Goal: Task Accomplishment & Management: Complete application form

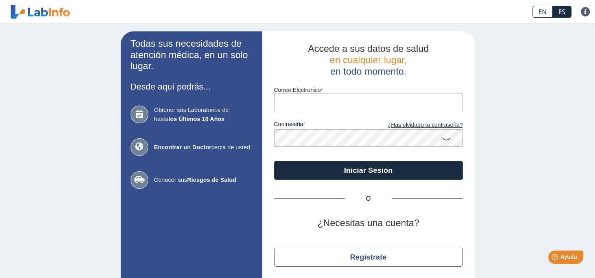
click at [300, 100] on input "Correo Electronico" at bounding box center [368, 102] width 189 height 18
type input "wrodzmoreno@hotmail.com"
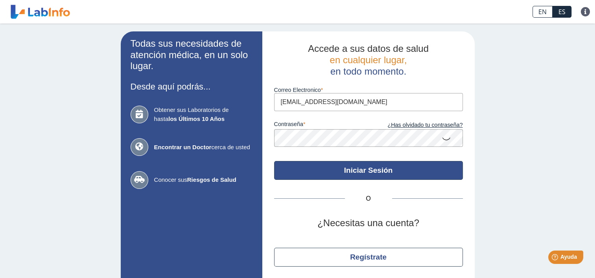
click at [366, 164] on button "Iniciar Sesión" at bounding box center [368, 170] width 189 height 19
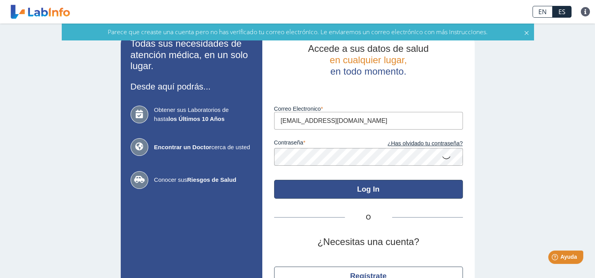
click at [369, 195] on button "Log In" at bounding box center [368, 189] width 189 height 19
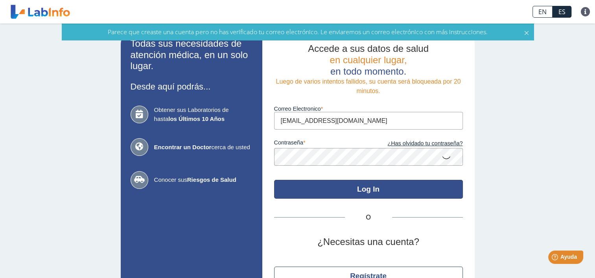
click at [369, 195] on button "Log In" at bounding box center [368, 189] width 189 height 19
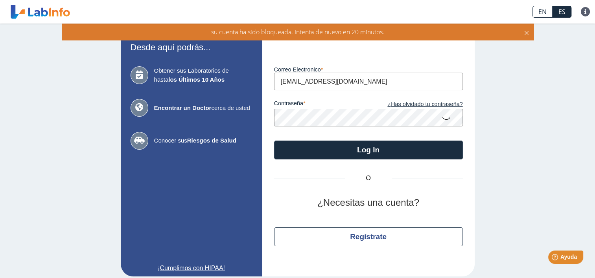
scroll to position [46, 0]
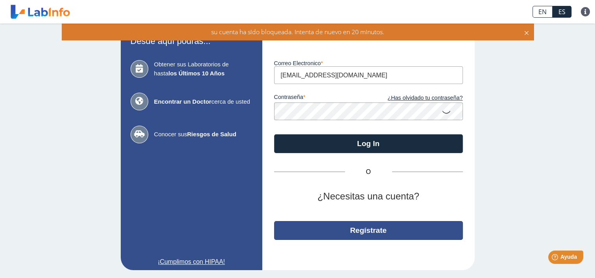
click at [384, 228] on button "Regístrate" at bounding box center [368, 230] width 189 height 19
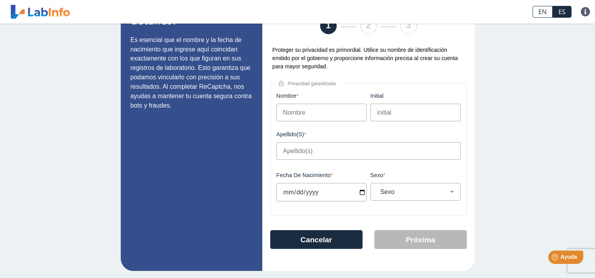
click at [281, 114] on input "Nombre" at bounding box center [321, 113] width 90 height 18
type input "WILFREDO"
click at [304, 158] on input "Apellido(s)" at bounding box center [368, 151] width 184 height 18
type input "Rodriguez"
click at [289, 198] on input "Fecha de Nacimiento" at bounding box center [321, 192] width 90 height 18
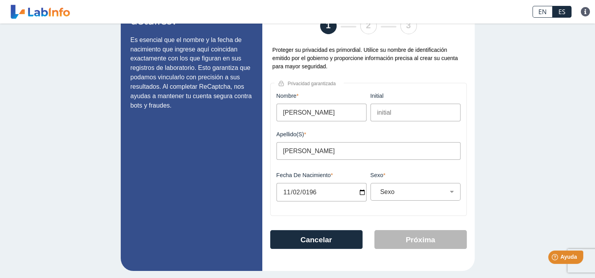
type input "1968-11-02"
click at [450, 192] on select "Sexo Masculino Femenino" at bounding box center [418, 191] width 83 height 7
select select "M"
click at [377, 190] on select "Sexo Masculino Femenino" at bounding box center [418, 191] width 83 height 7
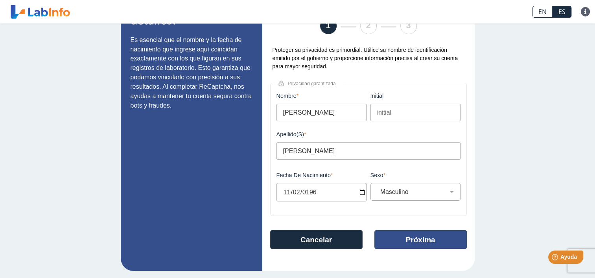
click at [439, 239] on button "Próxima" at bounding box center [420, 239] width 92 height 19
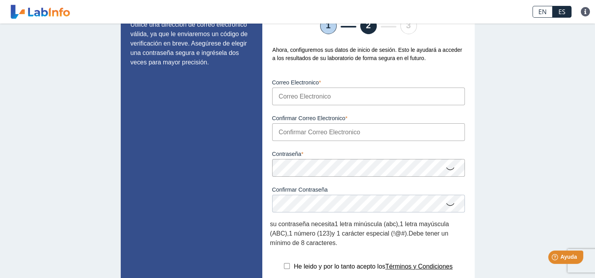
click at [276, 99] on input "Correo Electronico" at bounding box center [368, 97] width 193 height 18
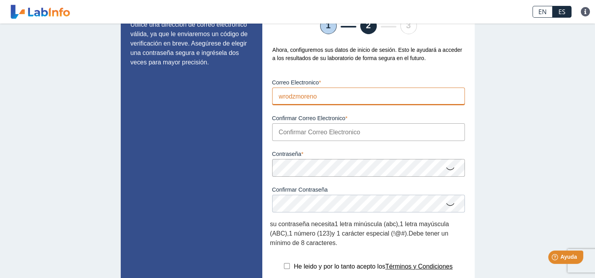
type input "wrodzmoreno@hotmail.com"
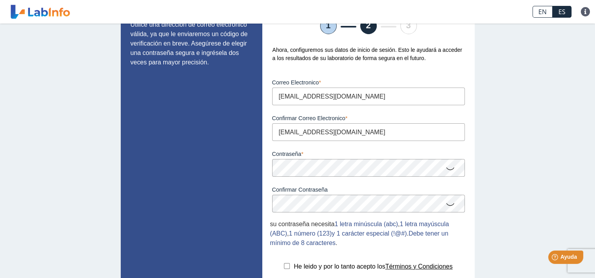
click at [277, 202] on form "Correo Electronico wrodzmoreno@hotmail.com Por favor, ingresa un email válido C…" at bounding box center [368, 159] width 197 height 178
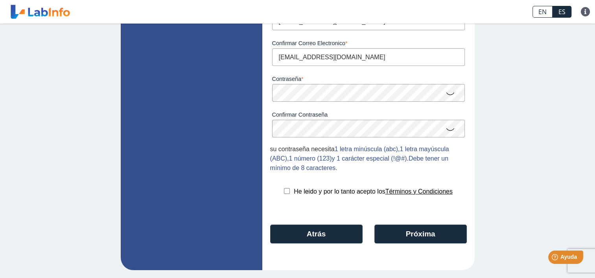
click at [284, 189] on input "checkbox" at bounding box center [287, 191] width 6 height 6
checkbox input "true"
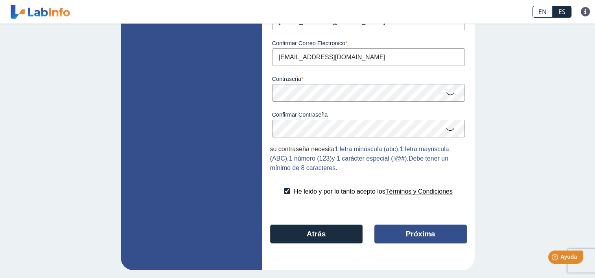
click at [385, 229] on button "Próxima" at bounding box center [420, 234] width 92 height 19
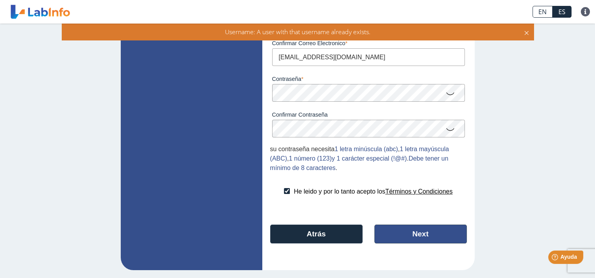
click at [385, 229] on button "Next" at bounding box center [420, 234] width 92 height 19
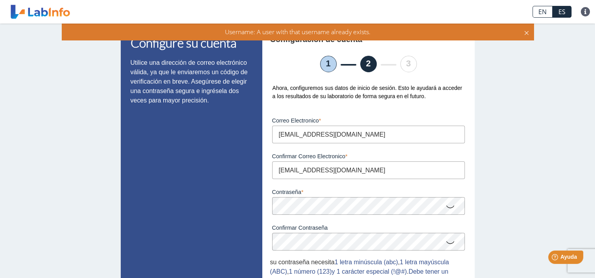
scroll to position [0, 0]
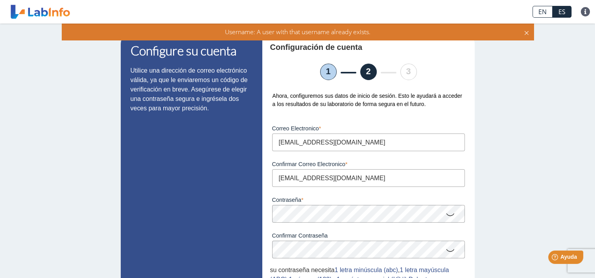
click at [527, 31] on icon at bounding box center [526, 32] width 6 height 9
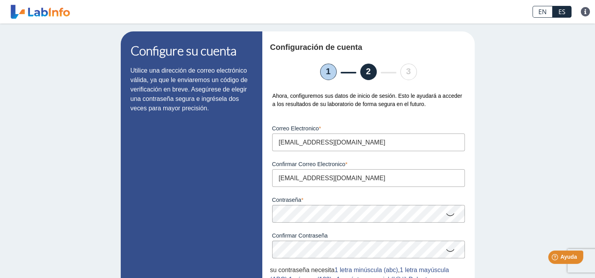
select select "M"
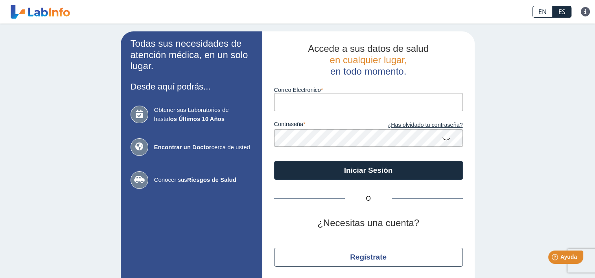
click at [294, 100] on input "Correo Electronico" at bounding box center [368, 102] width 189 height 18
type input "wrodzmoreno@hotmail.com"
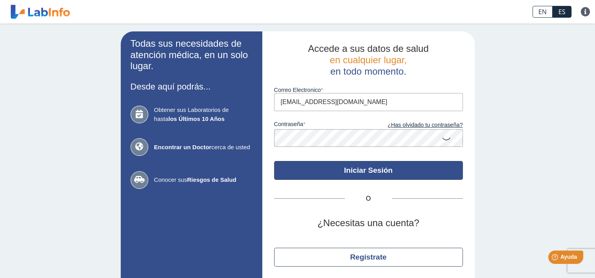
click at [368, 171] on button "Iniciar Sesión" at bounding box center [368, 170] width 189 height 19
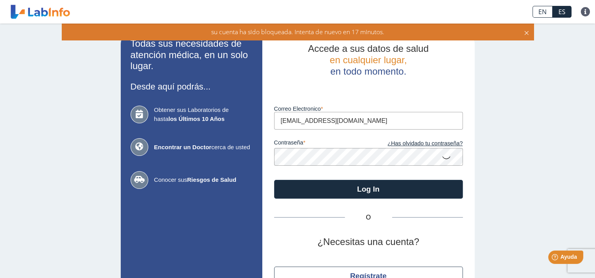
click at [169, 118] on b "los Últimos 10 Años" at bounding box center [196, 119] width 56 height 7
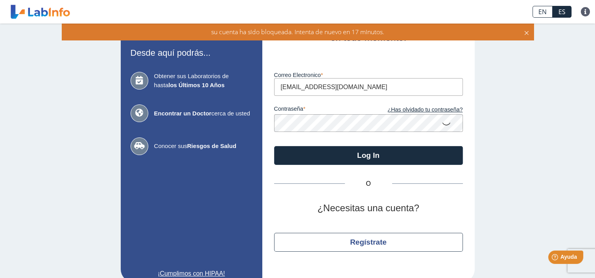
scroll to position [46, 0]
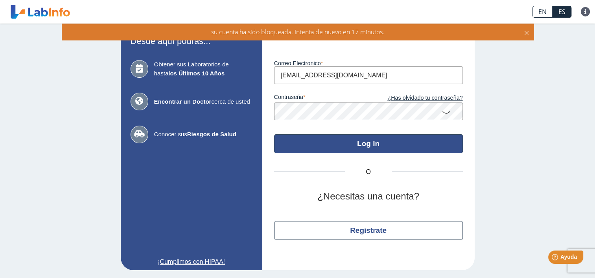
click at [326, 139] on button "Log In" at bounding box center [368, 143] width 189 height 19
click at [362, 144] on button "Log In" at bounding box center [368, 143] width 189 height 19
click at [338, 140] on button "Log In" at bounding box center [368, 143] width 189 height 19
click at [333, 144] on button "Log In" at bounding box center [368, 143] width 189 height 19
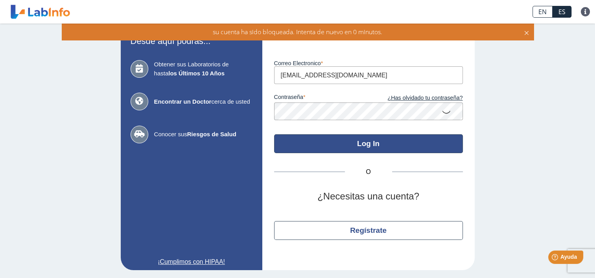
click at [333, 144] on button "Log In" at bounding box center [368, 143] width 189 height 19
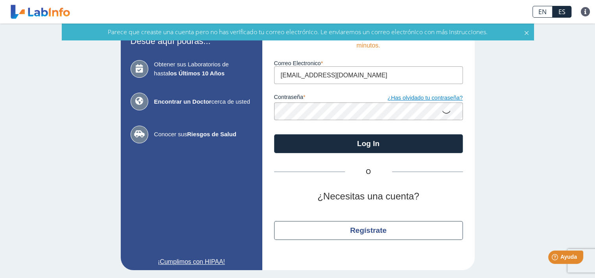
click at [423, 94] on link "¿Has olvidado tu contraseña?" at bounding box center [415, 98] width 94 height 9
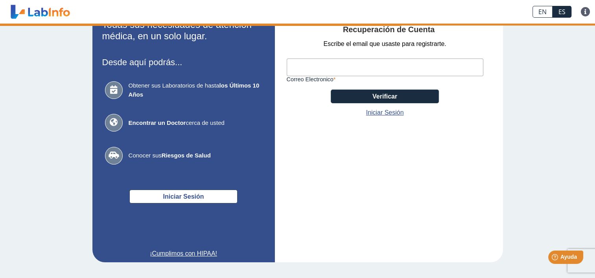
scroll to position [32, 0]
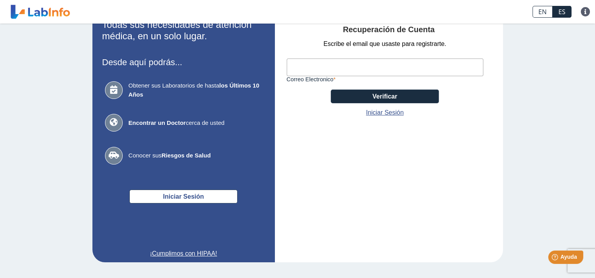
click at [354, 59] on input "Correo Electronico" at bounding box center [385, 68] width 197 height 18
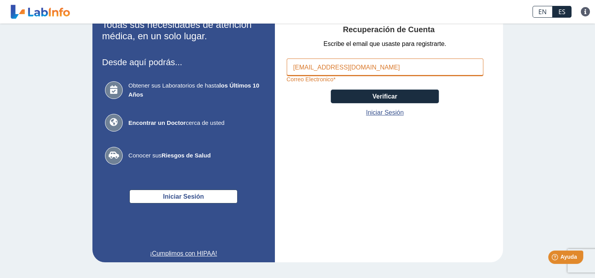
type input "wrodzmoreno@hotmail.com"
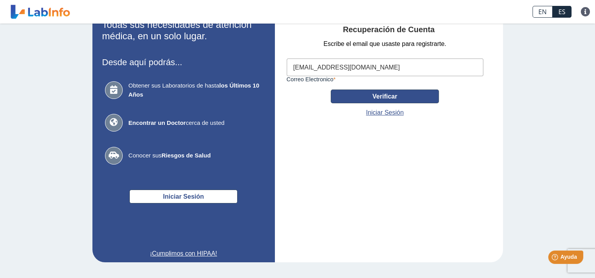
click at [360, 100] on button "Verificar" at bounding box center [385, 97] width 108 height 14
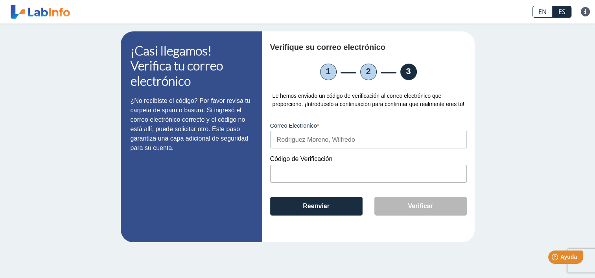
click at [274, 177] on input "text" at bounding box center [368, 174] width 197 height 18
paste input "BF918A"
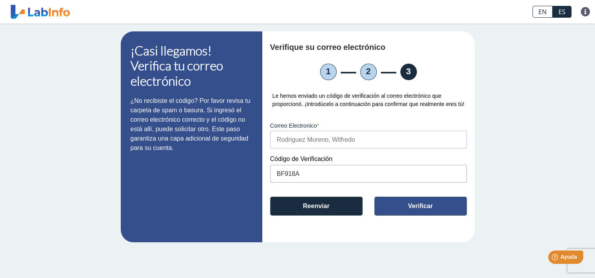
type input "BF918A"
click at [404, 208] on button "Verificar" at bounding box center [420, 206] width 92 height 19
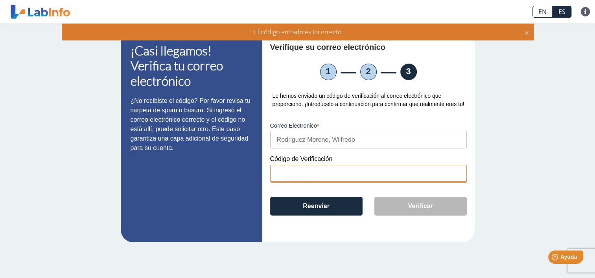
click at [276, 175] on input "text" at bounding box center [368, 174] width 197 height 18
paste input "BF918A"
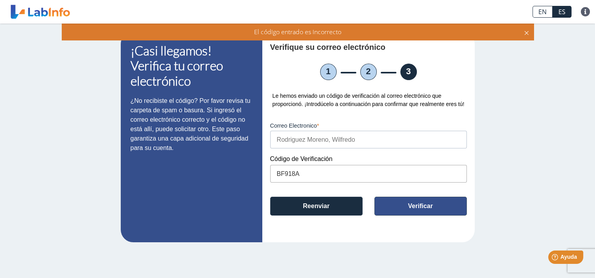
type input "BF918A"
click at [391, 206] on button "Verificar" at bounding box center [420, 206] width 92 height 19
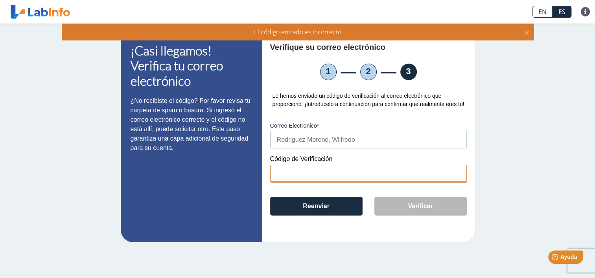
click at [276, 172] on input "text" at bounding box center [368, 174] width 197 height 18
paste input "BF918A"
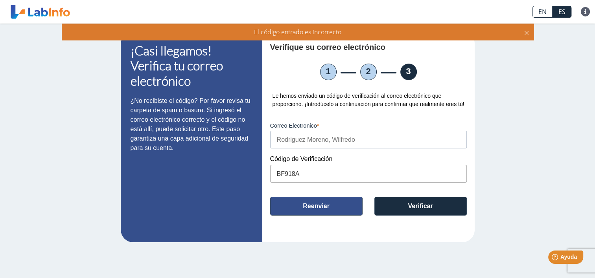
type input "BF918A"
click at [323, 208] on button "Reenviar" at bounding box center [316, 206] width 92 height 19
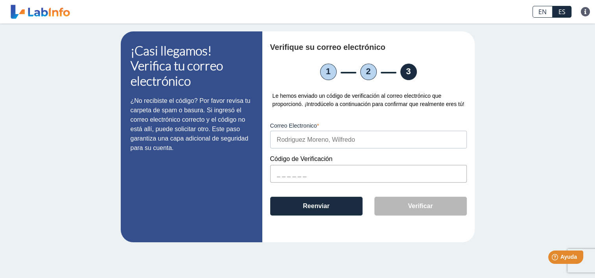
click at [274, 176] on input "text" at bounding box center [368, 174] width 197 height 18
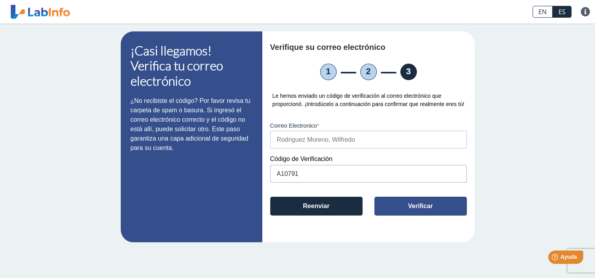
type input "A10791"
click at [395, 204] on button "Verificar" at bounding box center [420, 206] width 92 height 19
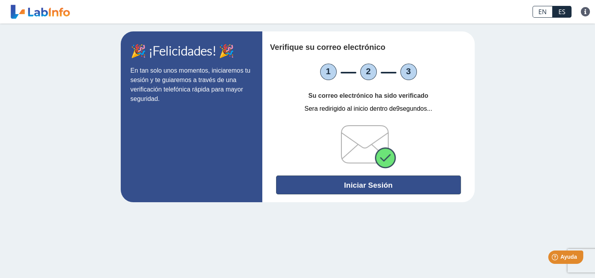
click at [369, 187] on button "Iniciar Sesión" at bounding box center [368, 185] width 185 height 19
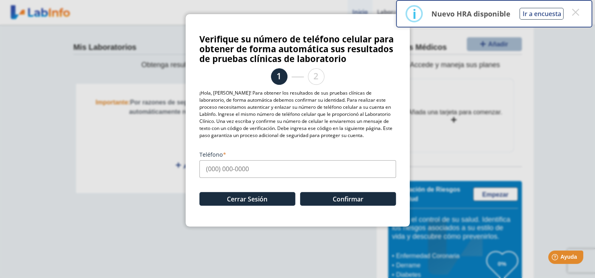
click at [207, 168] on input "Teléfono" at bounding box center [297, 169] width 197 height 18
type input "(787) 462-8111"
click at [319, 196] on button "Confirmar" at bounding box center [348, 199] width 96 height 14
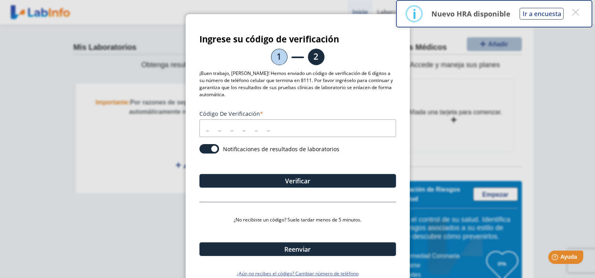
click at [200, 127] on input "Código de verificación" at bounding box center [297, 128] width 197 height 18
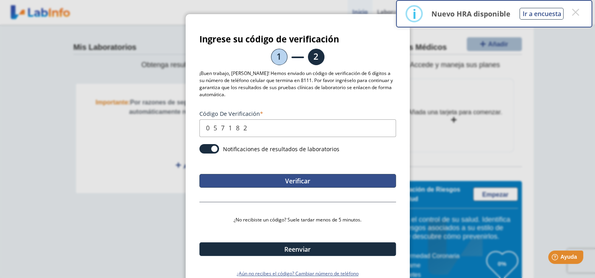
type input "057182"
click at [255, 184] on button "Verificar" at bounding box center [297, 181] width 197 height 14
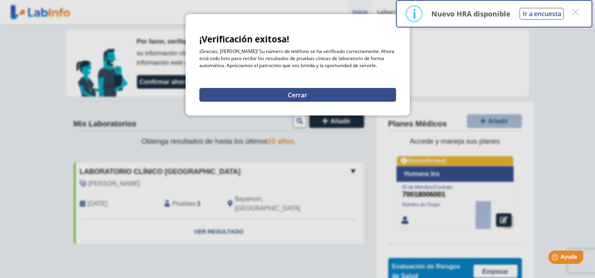
click at [301, 93] on button "Cerrar" at bounding box center [297, 95] width 197 height 14
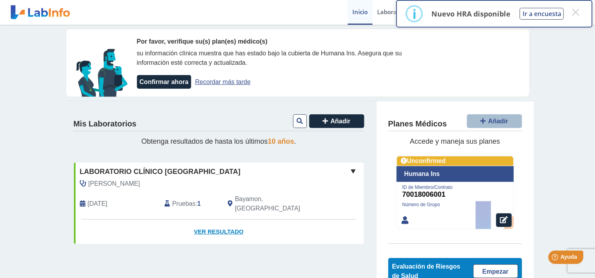
click at [211, 220] on link "Ver Resultado" at bounding box center [219, 232] width 290 height 25
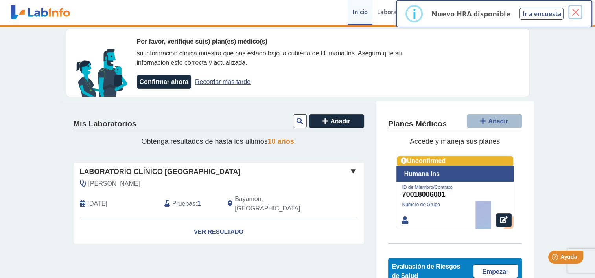
click at [576, 8] on button "×" at bounding box center [575, 12] width 14 height 14
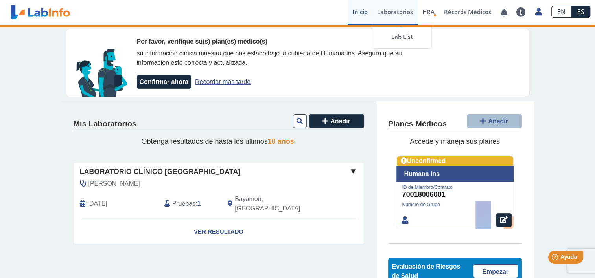
click at [398, 13] on link "Laboratorios" at bounding box center [394, 12] width 45 height 25
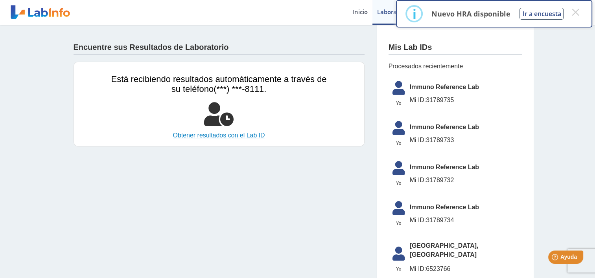
click at [245, 134] on link "Obtener resultados con el Lab ID" at bounding box center [218, 135] width 215 height 9
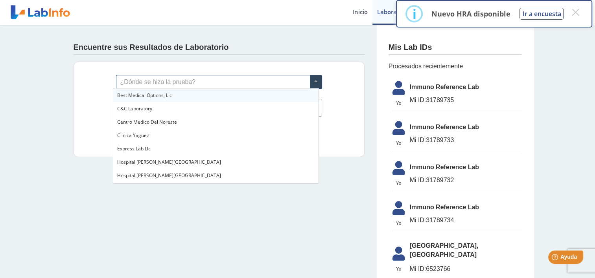
click at [310, 79] on span at bounding box center [316, 81] width 12 height 13
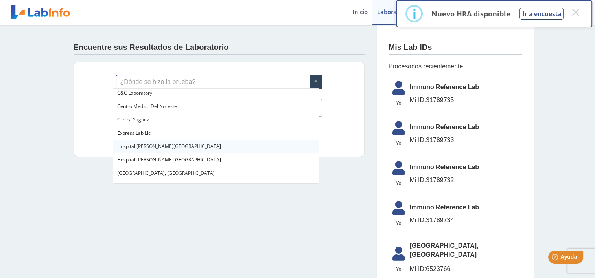
scroll to position [31, 0]
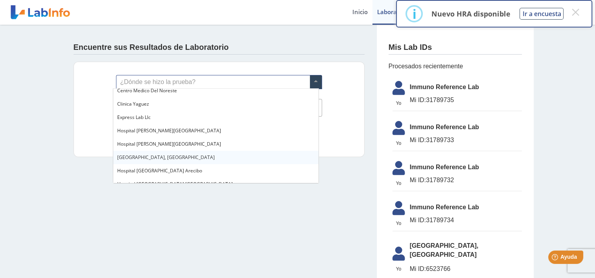
click at [188, 158] on span "Hospital Metropolitano, Rio Piedras" at bounding box center [165, 157] width 97 height 7
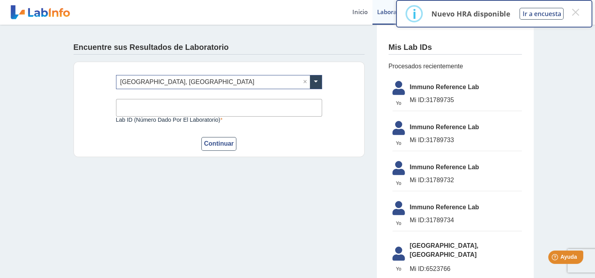
click at [154, 112] on input "Lab ID (número dado por el laboratorio)" at bounding box center [219, 108] width 206 height 18
type input "0300843776"
click at [207, 140] on button "Continuar" at bounding box center [218, 144] width 35 height 14
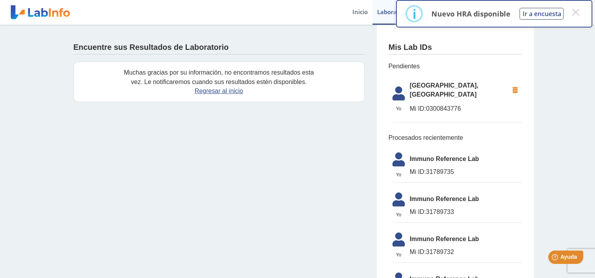
click at [437, 89] on span "Hospital Metropolitano, Rio Piedras" at bounding box center [459, 90] width 99 height 19
click at [410, 139] on span "Procesados recientemente" at bounding box center [454, 137] width 133 height 9
drag, startPoint x: 410, startPoint y: 162, endPoint x: 397, endPoint y: 162, distance: 13.0
click at [397, 162] on li "Yo Yo Yo Immuno Reference Lab Mi ID: 31789735" at bounding box center [456, 166] width 129 height 34
click at [397, 162] on icon at bounding box center [399, 162] width 22 height 19
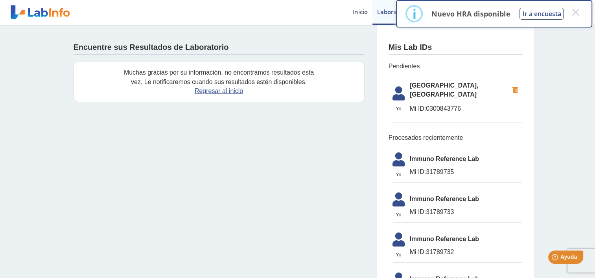
click at [397, 162] on icon at bounding box center [399, 162] width 22 height 19
click at [203, 90] on link "Regresar al inicio" at bounding box center [219, 91] width 48 height 7
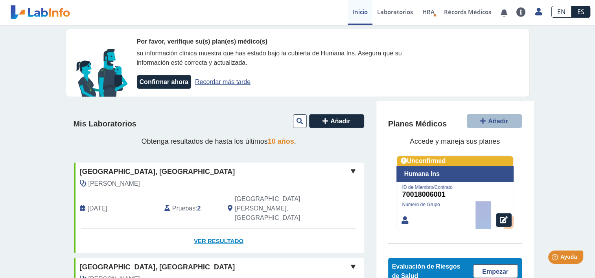
click at [211, 229] on link "Ver Resultado" at bounding box center [219, 241] width 290 height 25
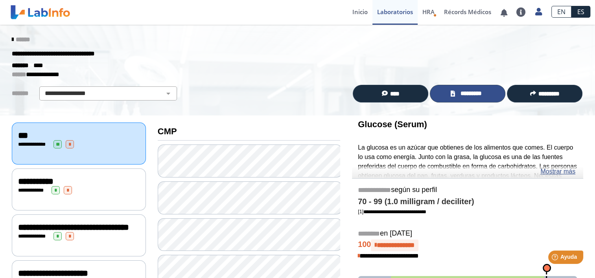
click at [466, 88] on link "*********" at bounding box center [467, 94] width 75 height 18
